Goal: Information Seeking & Learning: Learn about a topic

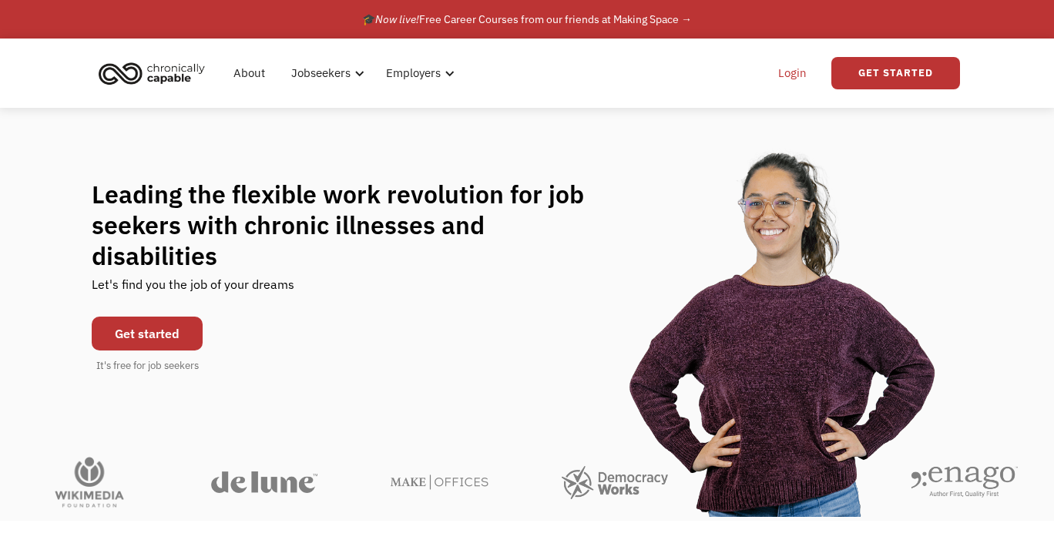
click at [785, 71] on link "Login" at bounding box center [792, 73] width 47 height 49
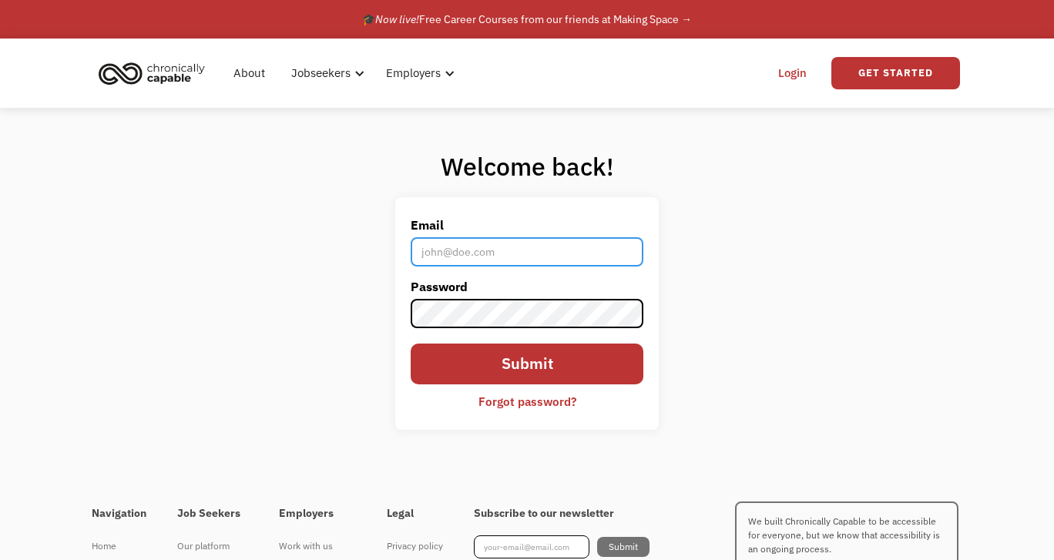
type input "[EMAIL_ADDRESS][DOMAIN_NAME]"
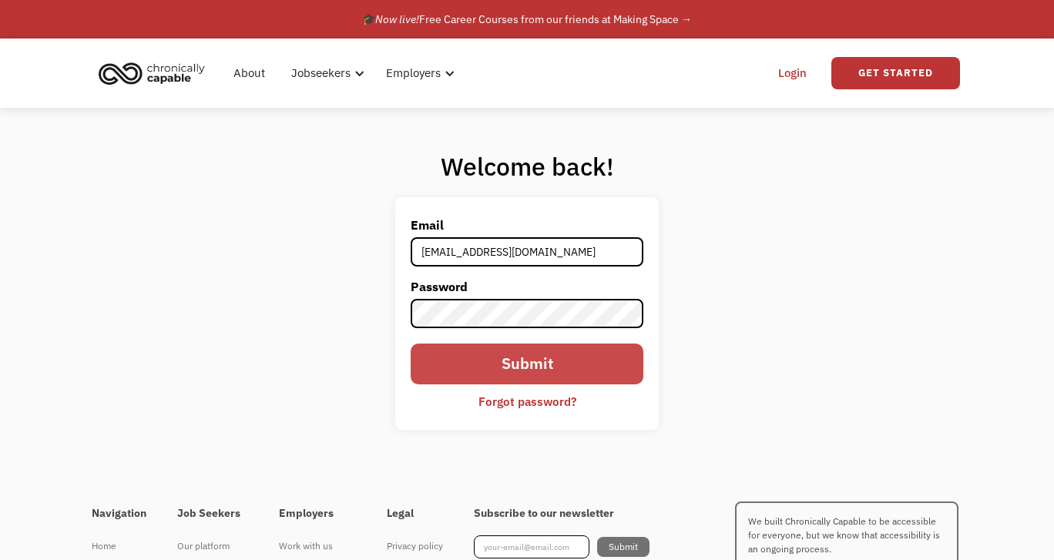
click at [470, 354] on input "Submit" at bounding box center [527, 364] width 233 height 41
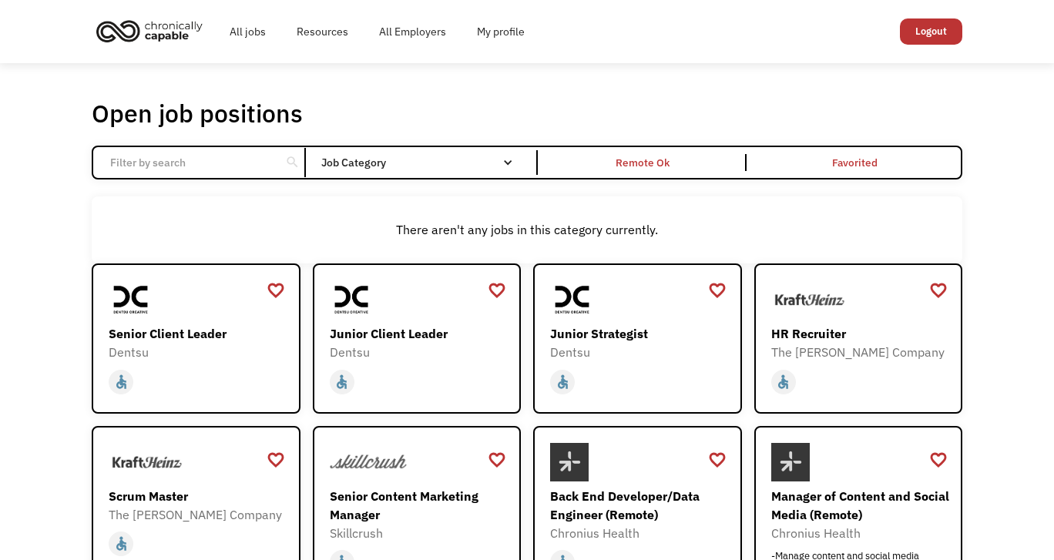
scroll to position [4, 0]
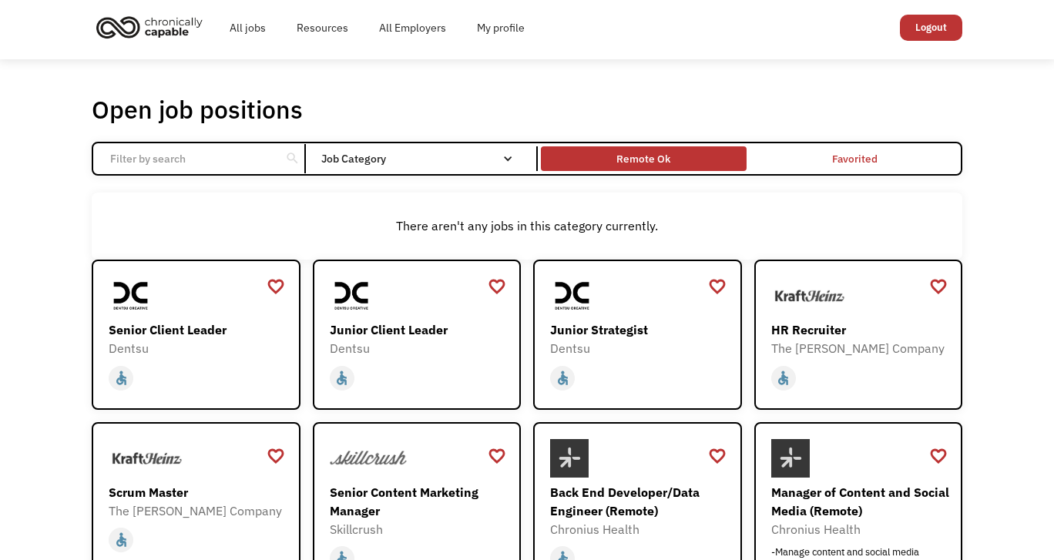
click at [636, 158] on div "Remote Ok" at bounding box center [643, 158] width 54 height 18
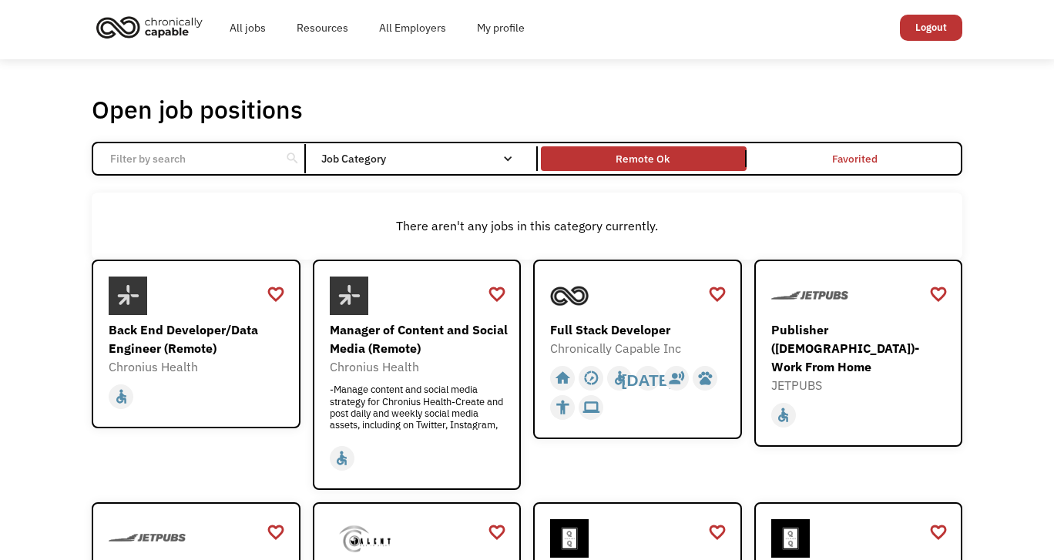
scroll to position [1, 0]
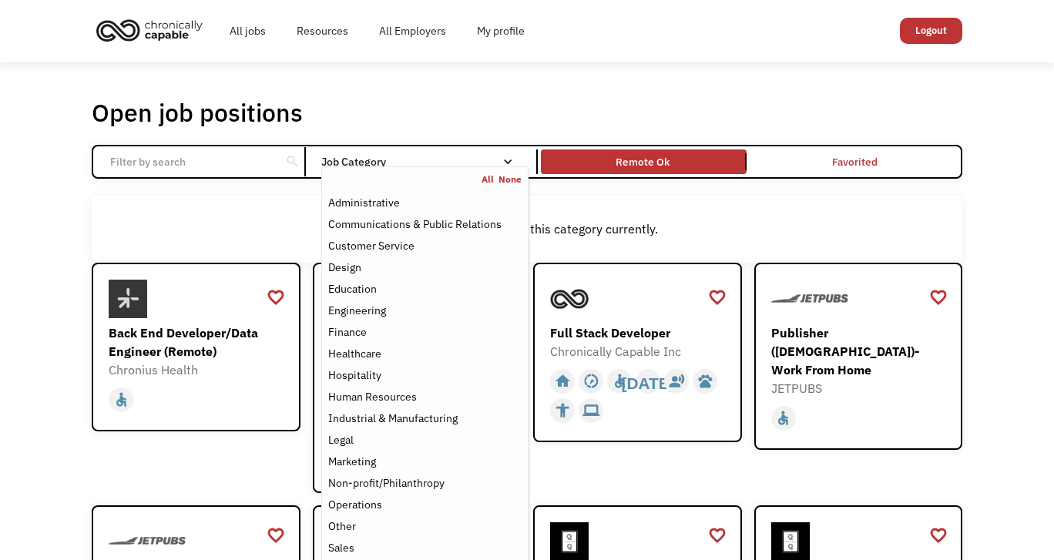
click at [470, 163] on div "Job Category" at bounding box center [424, 161] width 207 height 11
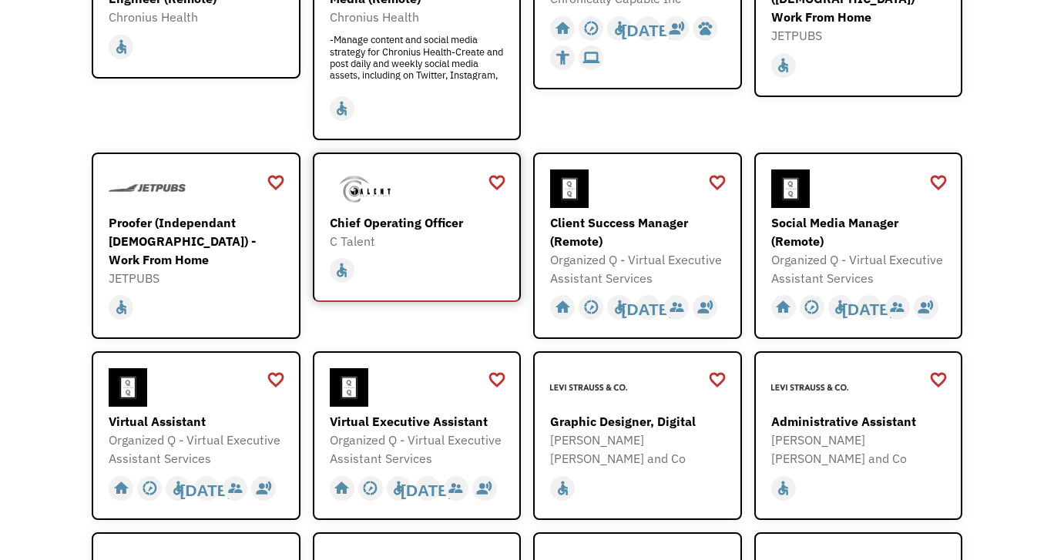
scroll to position [354, 0]
click at [618, 266] on div "Organized Q - Virtual Executive Assistant Services" at bounding box center [639, 268] width 179 height 37
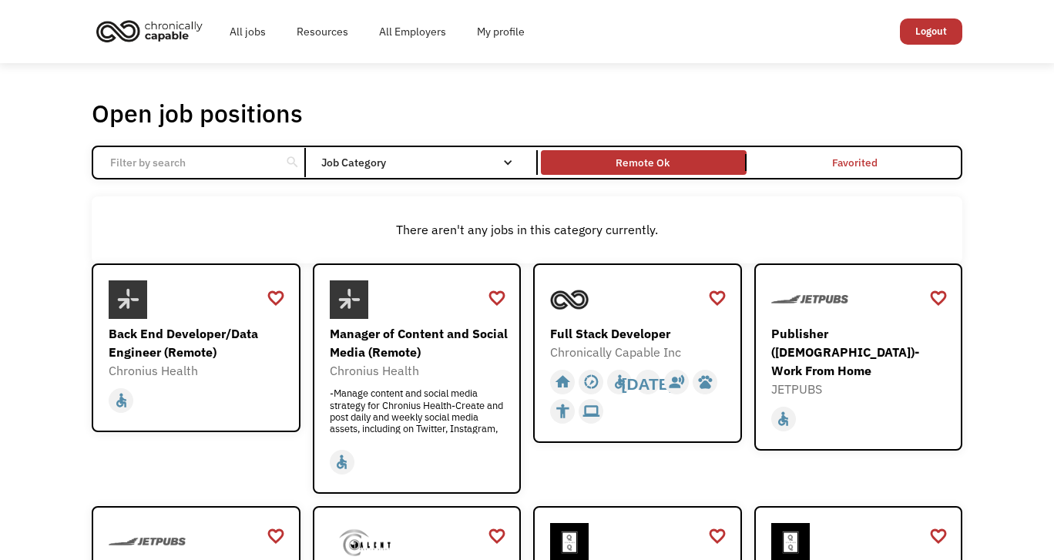
scroll to position [0, 0]
click at [630, 156] on div "Remote Ok" at bounding box center [643, 162] width 54 height 18
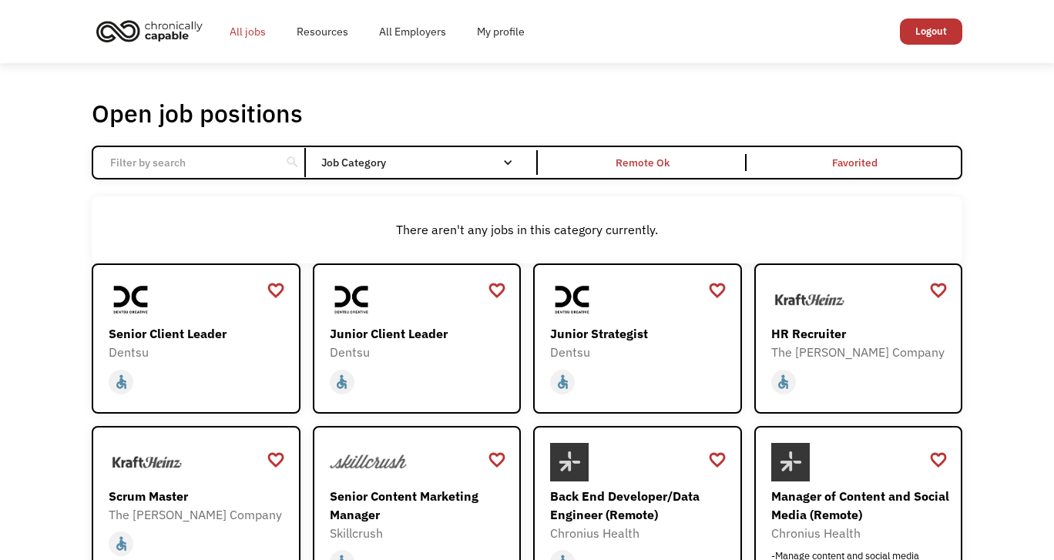
click at [253, 30] on link "All jobs" at bounding box center [247, 31] width 67 height 49
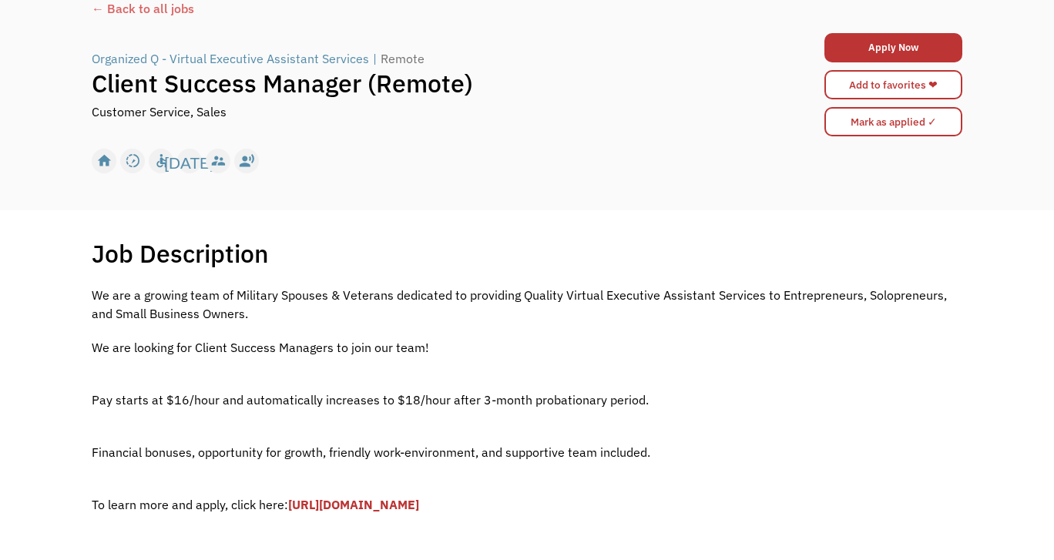
scroll to position [101, 0]
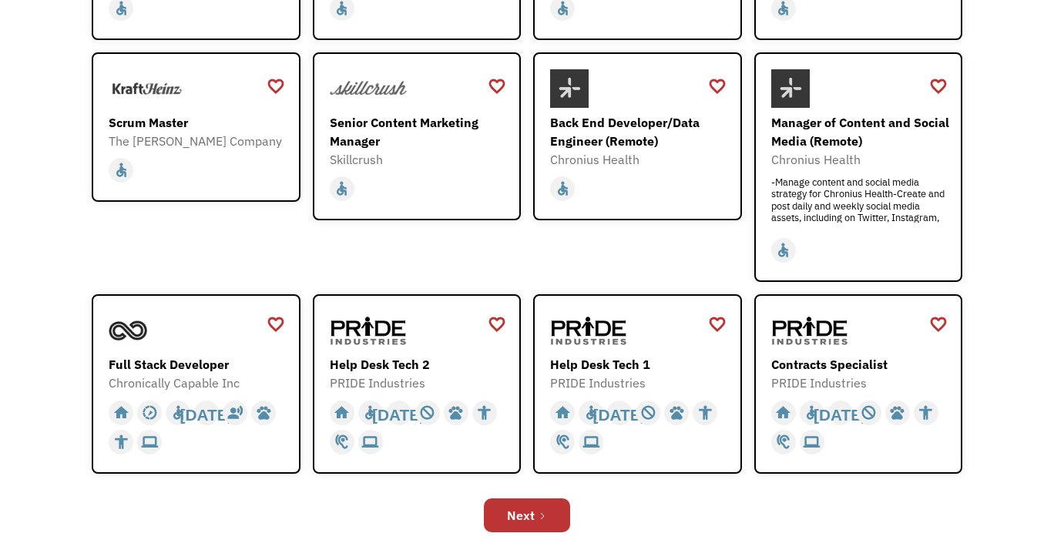
scroll to position [374, 0]
click at [367, 359] on div "Help Desk Tech 2" at bounding box center [419, 364] width 179 height 18
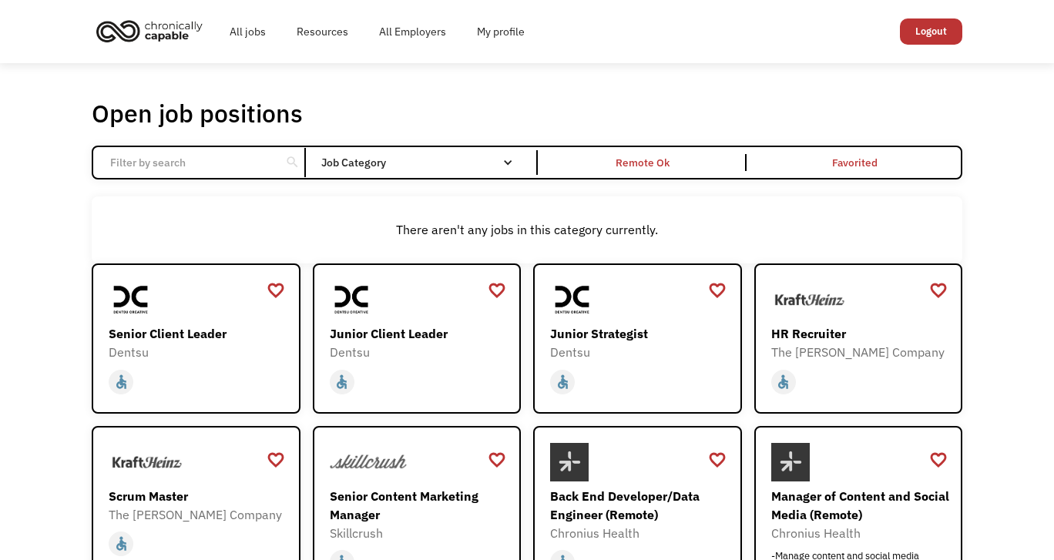
scroll to position [0, 0]
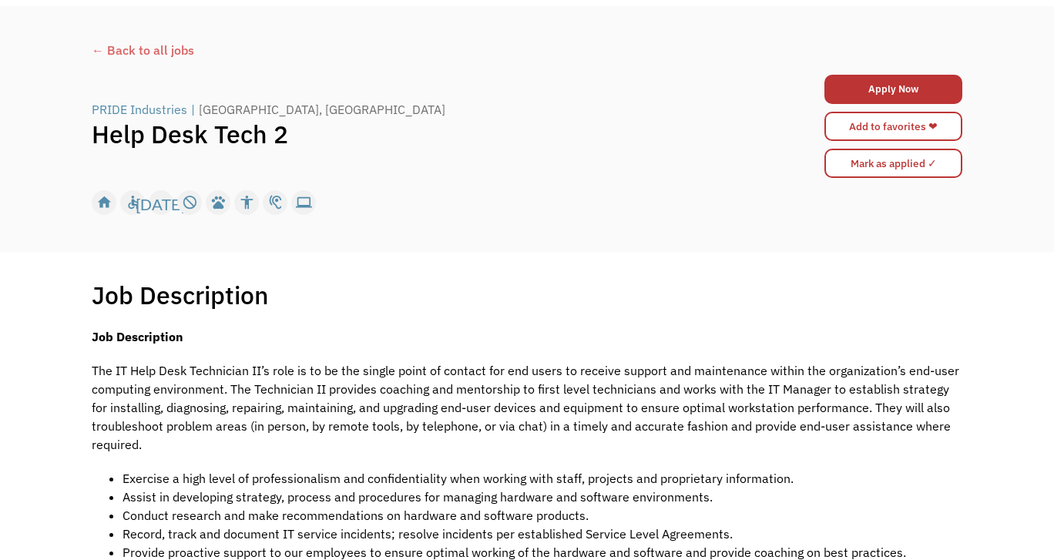
scroll to position [65, 0]
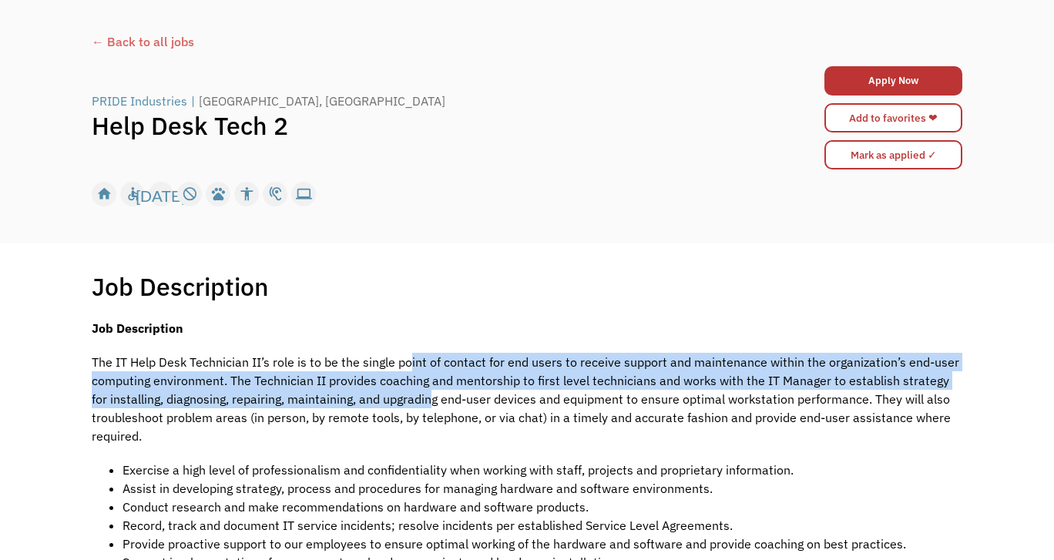
drag, startPoint x: 409, startPoint y: 359, endPoint x: 414, endPoint y: 394, distance: 35.8
click at [414, 394] on p "The IT Help Desk Technician II’s role is to be the single point of contact for …" at bounding box center [527, 399] width 871 height 92
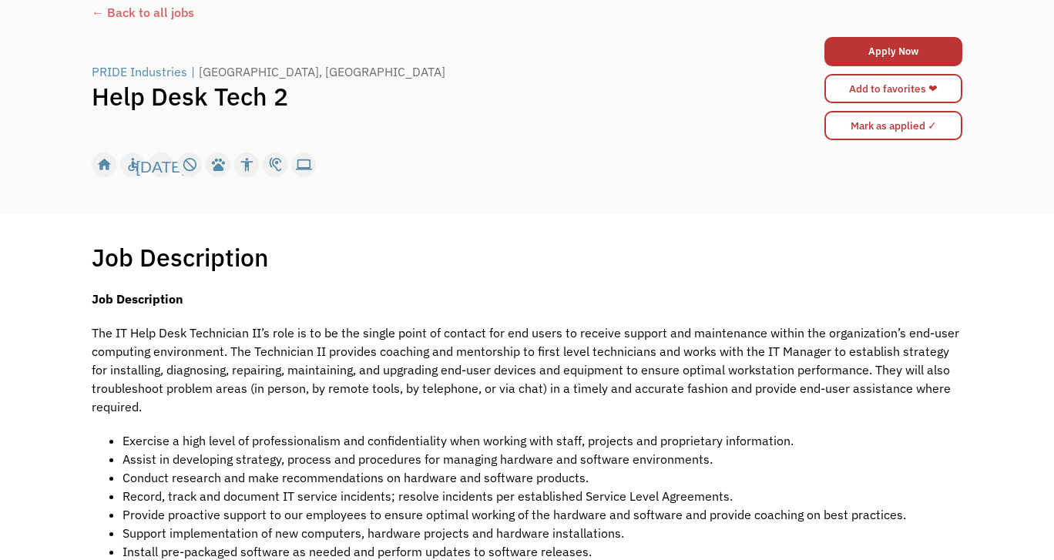
scroll to position [98, 0]
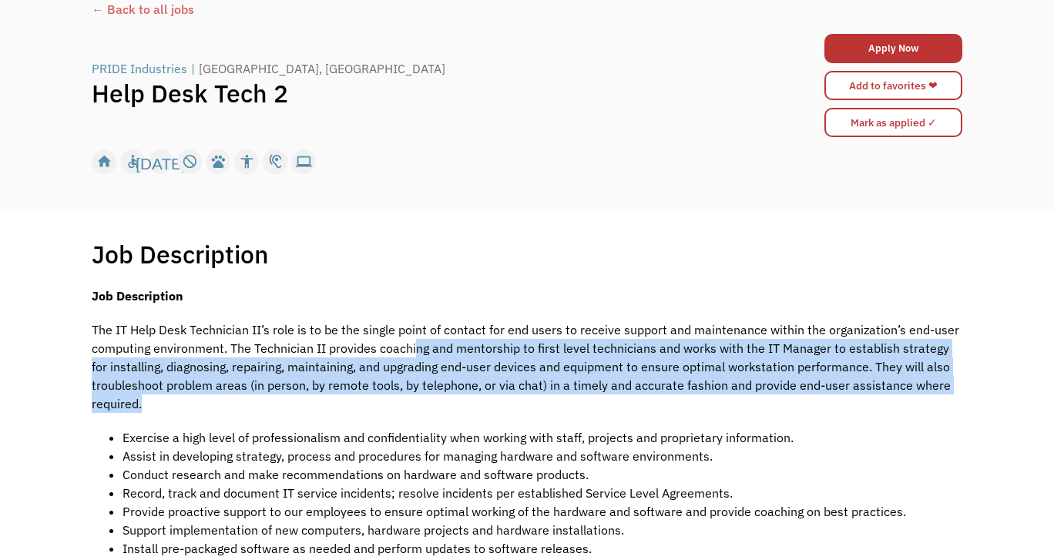
drag, startPoint x: 416, startPoint y: 347, endPoint x: 416, endPoint y: 402, distance: 54.7
click at [416, 402] on p "The IT Help Desk Technician II’s role is to be the single point of contact for …" at bounding box center [527, 366] width 871 height 92
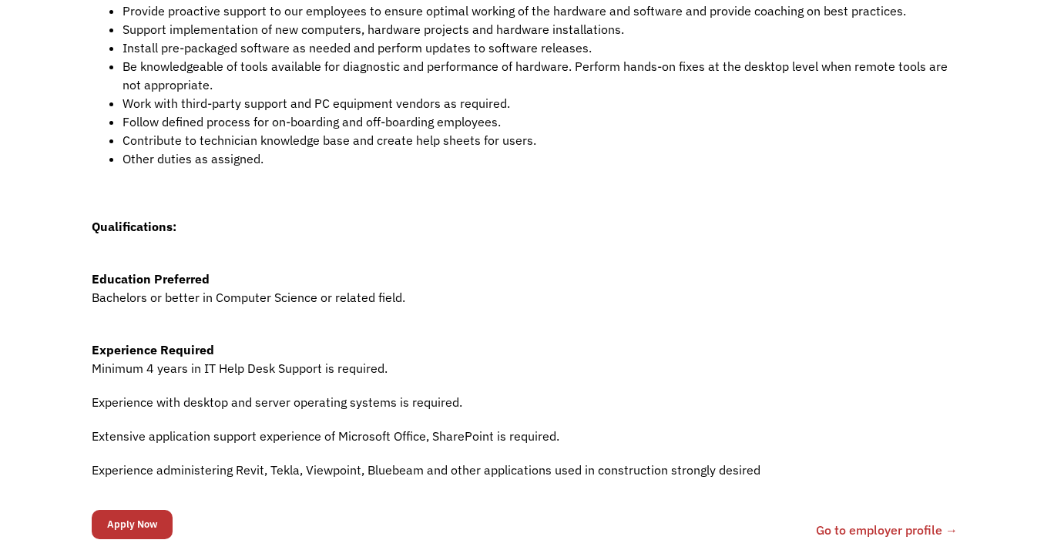
scroll to position [641, 0]
